Goal: Navigation & Orientation: Find specific page/section

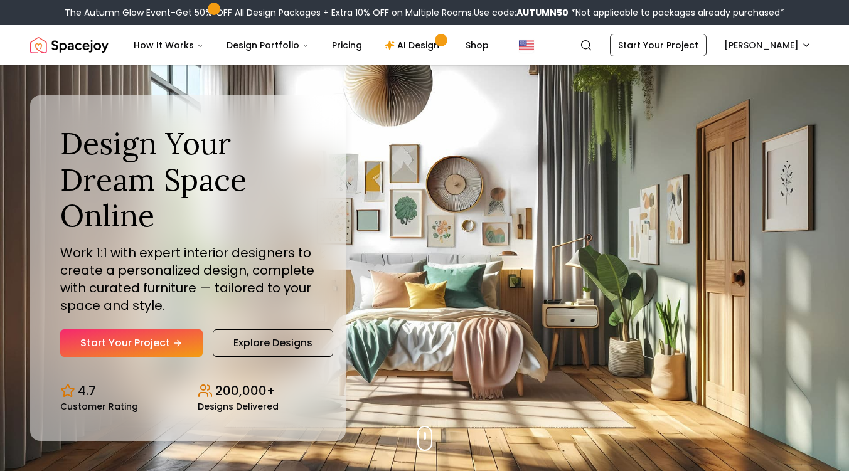
click at [748, 29] on nav "Spacejoy Search CH How It Works Design Portfolio Pricing AI Design Shop Search …" at bounding box center [424, 45] width 788 height 40
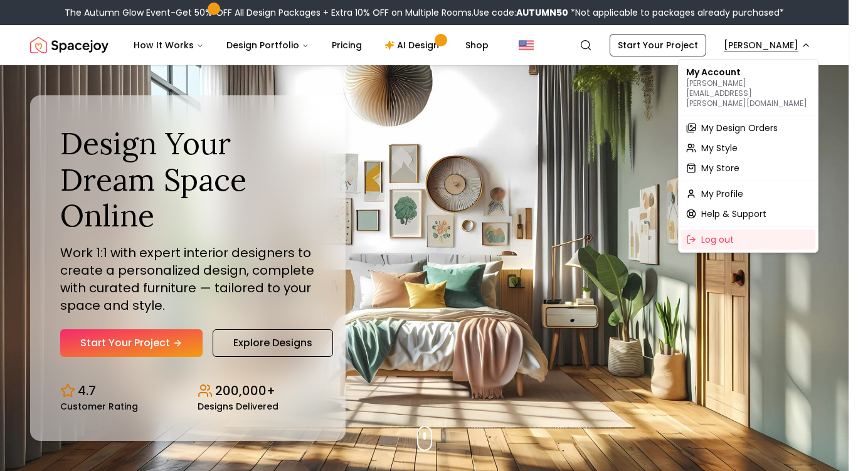
click at [729, 122] on span "My Design Orders" at bounding box center [739, 128] width 77 height 13
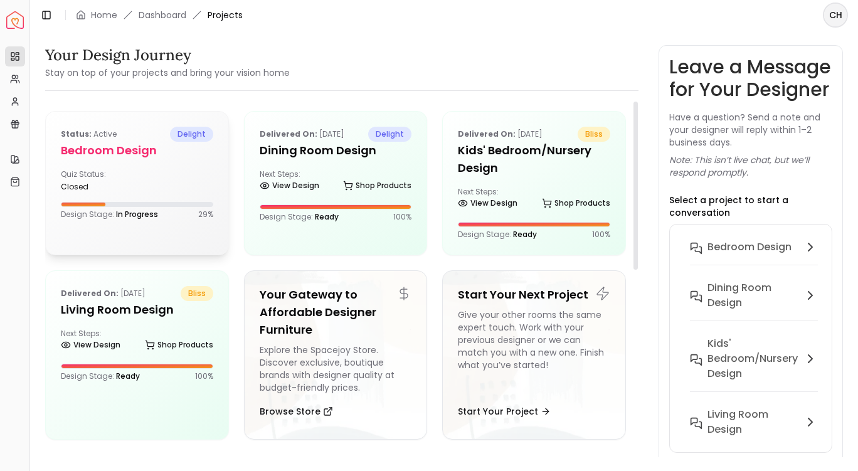
click at [168, 227] on div "Status: active delight Bedroom design Quiz Status: closed Design Stage: In Prog…" at bounding box center [137, 173] width 182 height 123
